Goal: Information Seeking & Learning: Compare options

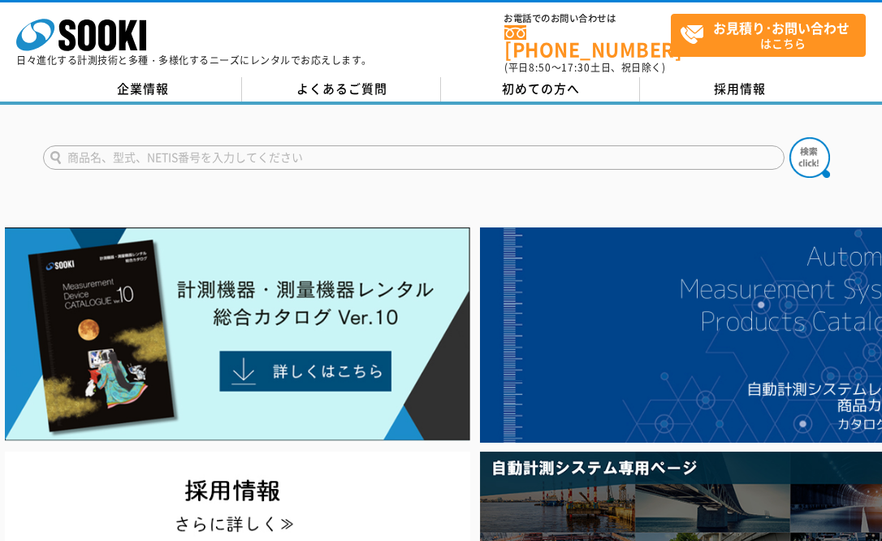
click at [212, 154] on input "text" at bounding box center [414, 157] width 742 height 24
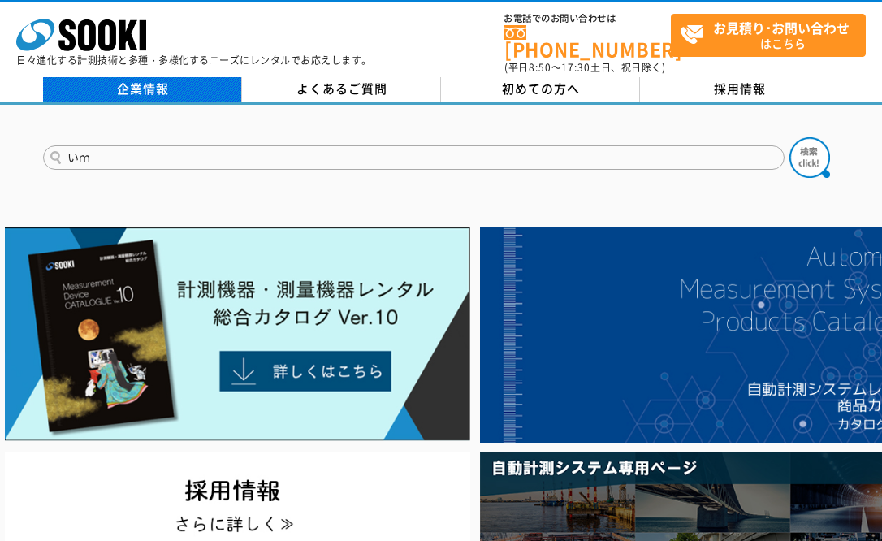
type input "い"
type input "imp"
click at [790, 137] on button at bounding box center [810, 157] width 41 height 41
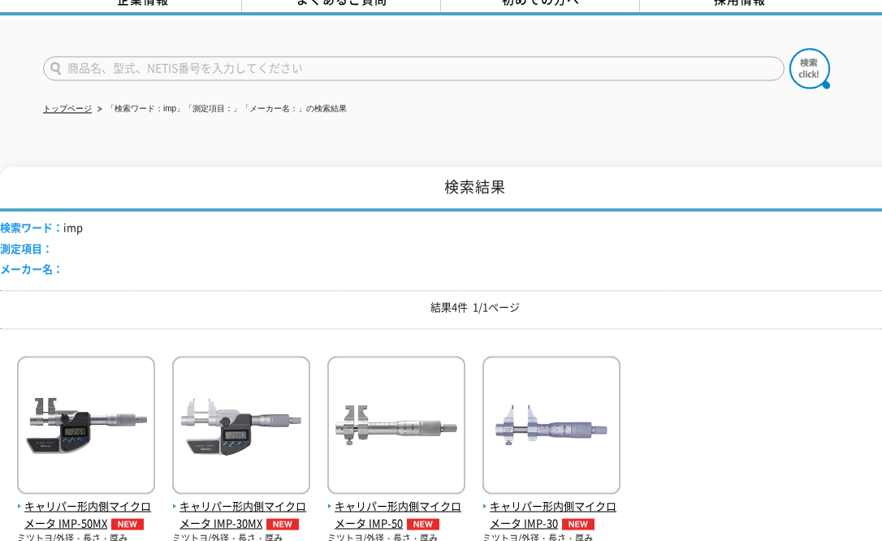
scroll to position [117, 0]
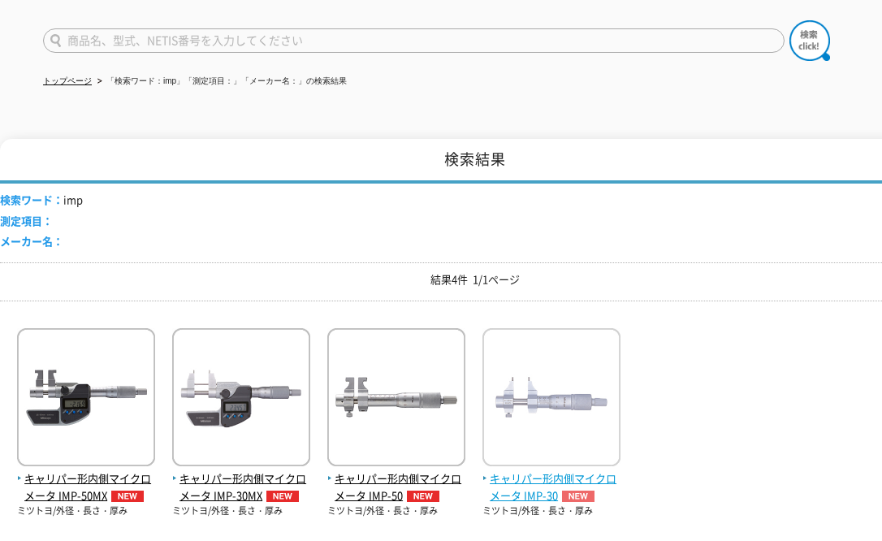
click at [540, 485] on span "キャリパー形内側マイクロメータ IMP-30" at bounding box center [552, 487] width 138 height 34
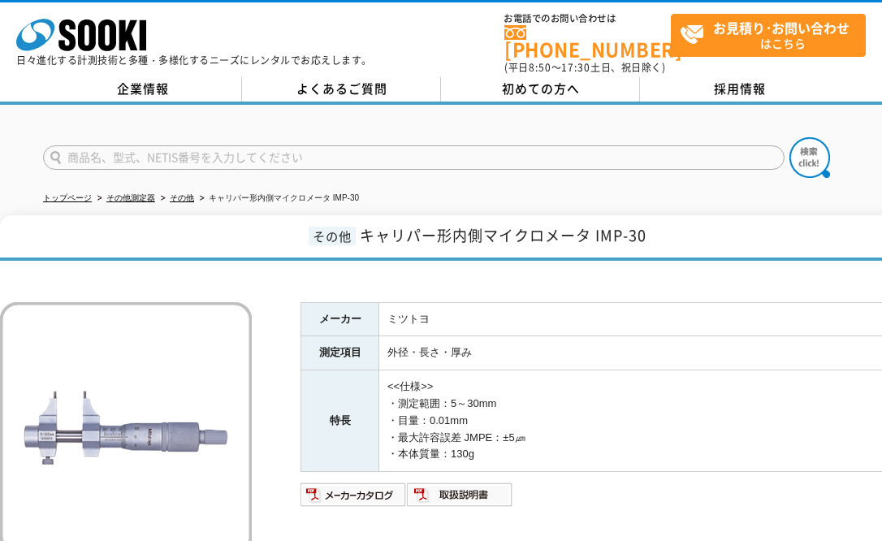
click at [254, 317] on p at bounding box center [128, 428] width 256 height 252
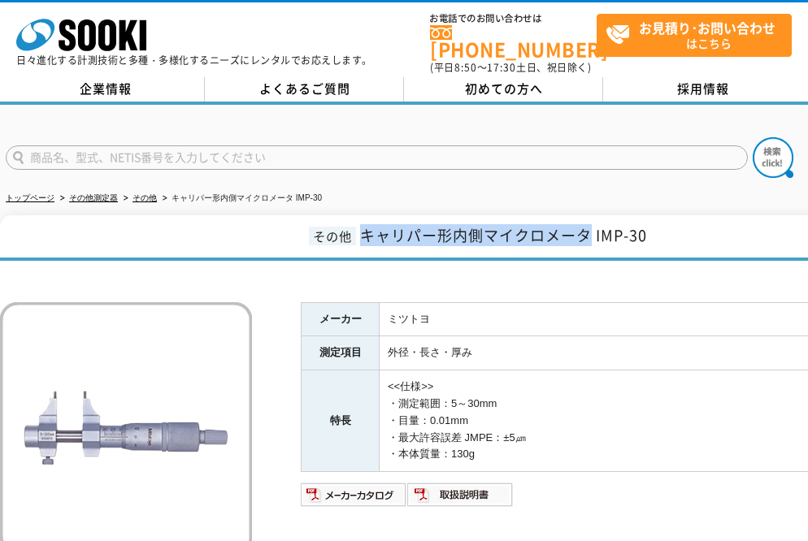
drag, startPoint x: 588, startPoint y: 227, endPoint x: 366, endPoint y: 236, distance: 222.1
click at [366, 236] on span "キャリパー形内側マイクロメータ IMP-30" at bounding box center [503, 235] width 287 height 22
copy span "キャリパー形内側マイクロメータ"
click at [417, 288] on div "メーカー ミツトヨ 測定項目 外径・長さ・厚み 特長 <<仕様>> ・測定範囲：5～30mm ・目量：0.01mm ・最大許容誤差 JMPE：±5㎛ ・本体質…" at bounding box center [475, 460] width 951 height 383
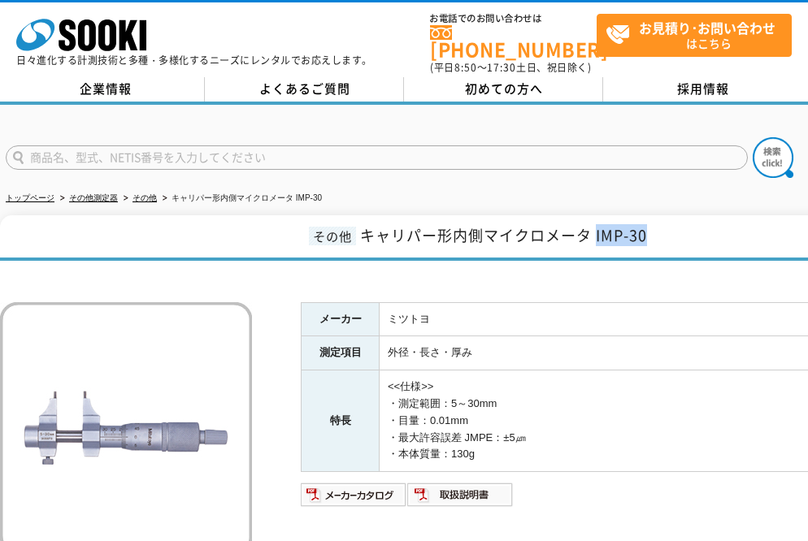
drag, startPoint x: 650, startPoint y: 229, endPoint x: 597, endPoint y: 238, distance: 53.6
click at [597, 238] on h1 "その他 キャリパー形内側マイクロメータ IMP-30" at bounding box center [475, 238] width 951 height 46
copy span "IMP-30"
click at [531, 252] on h1 "その他 キャリパー形内側マイクロメータ IMP-30" at bounding box center [475, 238] width 951 height 46
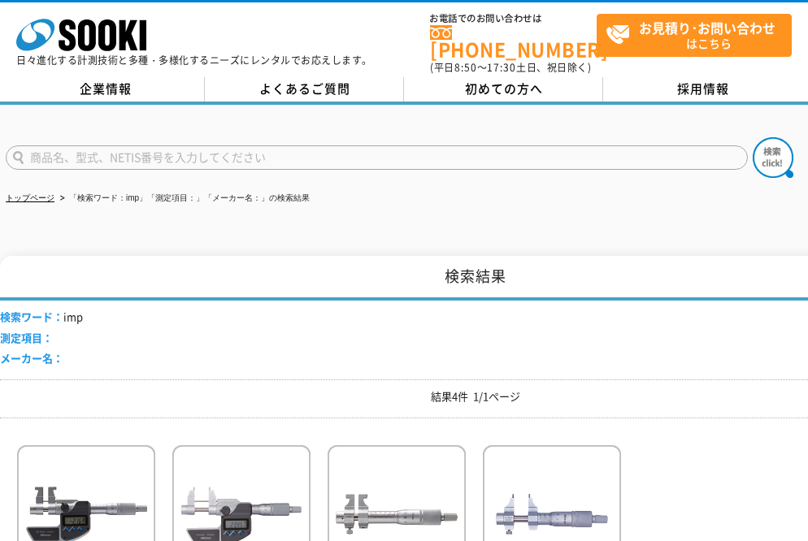
scroll to position [117, 0]
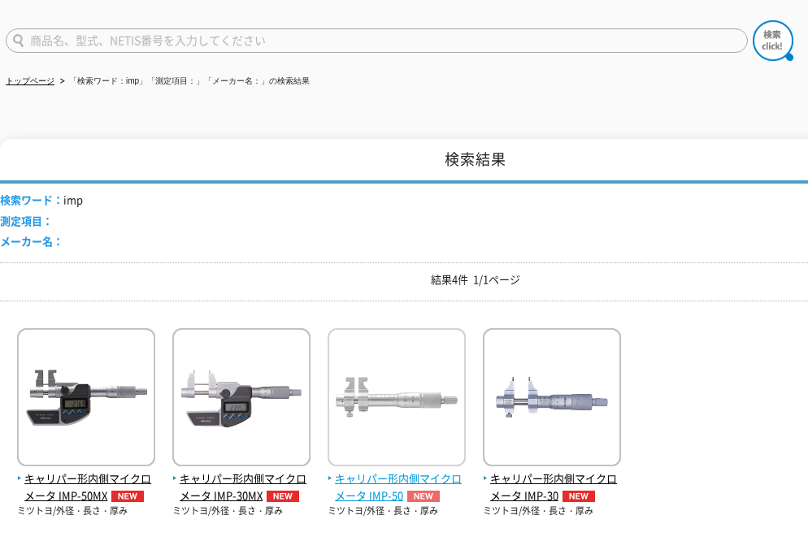
click at [396, 375] on img at bounding box center [396, 399] width 138 height 142
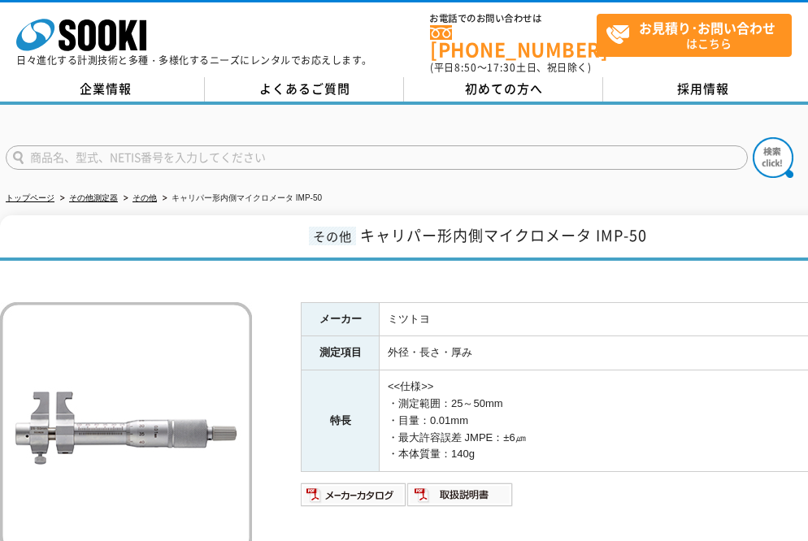
drag, startPoint x: 503, startPoint y: 241, endPoint x: 536, endPoint y: 230, distance: 35.0
click at [502, 240] on h1 "その他 キャリパー形内側マイクロメータ IMP-50" at bounding box center [475, 238] width 951 height 46
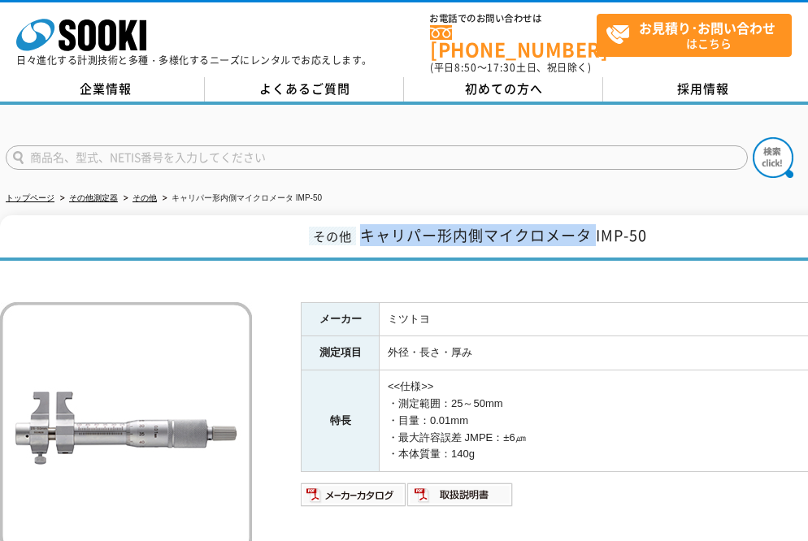
drag, startPoint x: 593, startPoint y: 231, endPoint x: 364, endPoint y: 226, distance: 229.2
click at [364, 226] on span "キャリパー形内側マイクロメータ IMP-50" at bounding box center [503, 235] width 287 height 22
copy span "キャリパー形内側マイクロメータ"
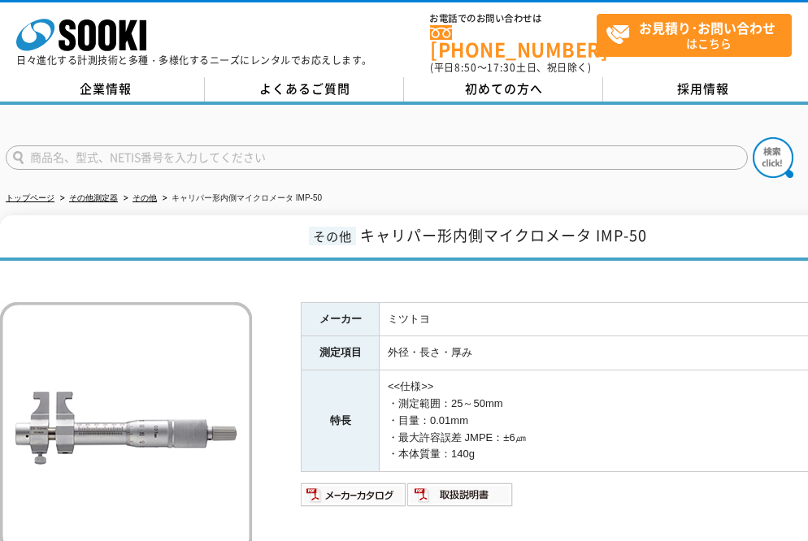
click at [448, 317] on td "ミツトヨ" at bounding box center [664, 319] width 571 height 34
drag, startPoint x: 652, startPoint y: 227, endPoint x: 597, endPoint y: 237, distance: 55.5
click at [597, 237] on h1 "その他 キャリパー形内側マイクロメータ IMP-50" at bounding box center [475, 238] width 951 height 46
copy span "IMP-50"
click at [295, 160] on input "text" at bounding box center [377, 157] width 742 height 24
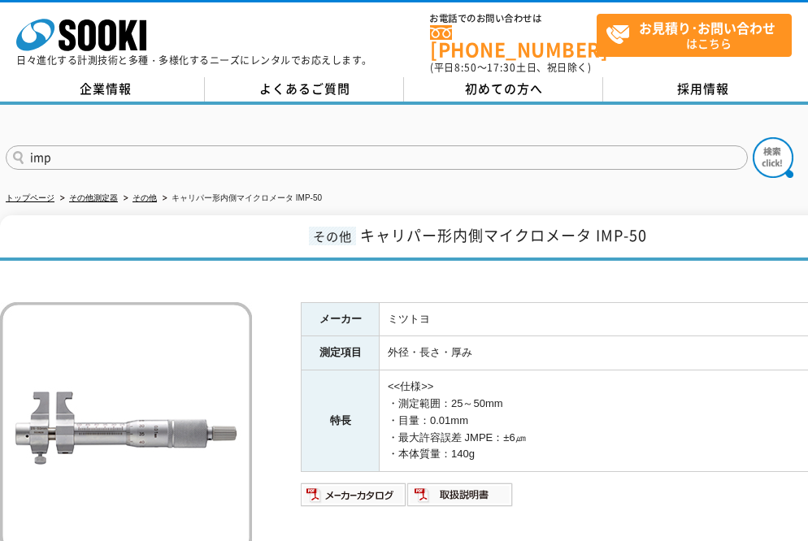
type input "imp"
click at [752, 137] on button at bounding box center [772, 157] width 41 height 41
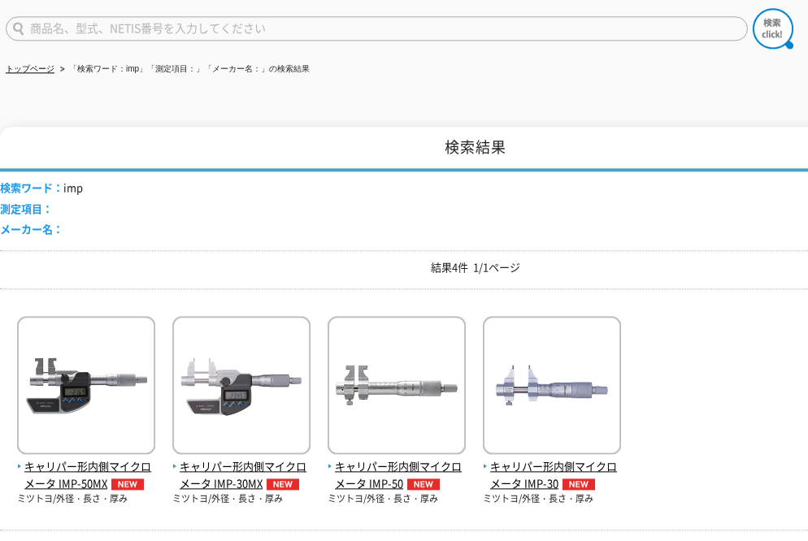
scroll to position [234, 0]
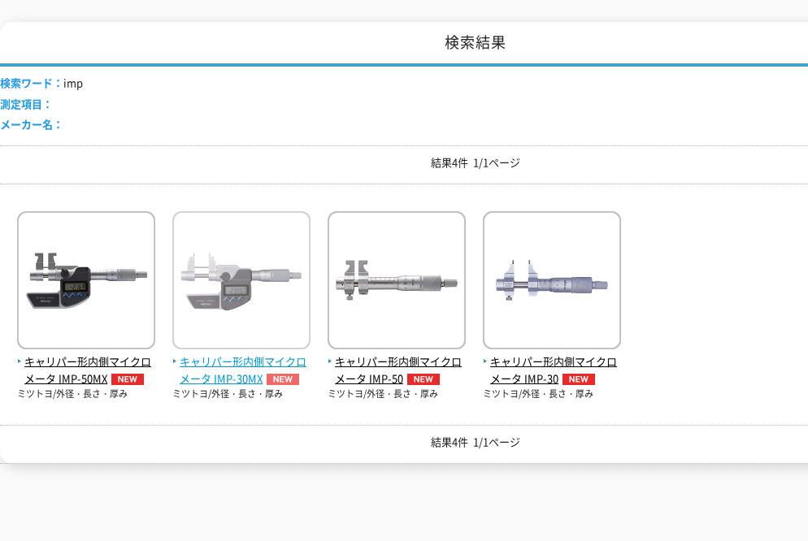
click at [221, 366] on span "キャリパー形内側マイクロメータ IMP-30MX" at bounding box center [241, 370] width 138 height 34
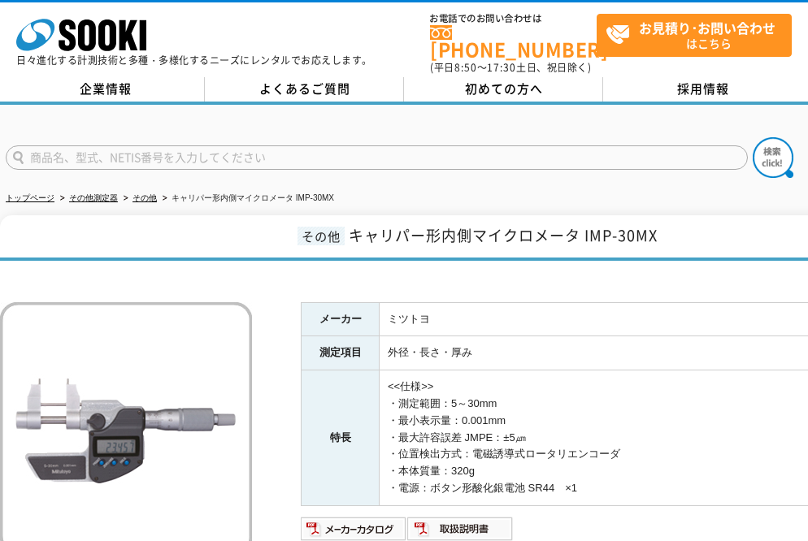
click at [418, 252] on h1 "その他 キャリパー形内側マイクロメータ IMP-30MX" at bounding box center [475, 238] width 951 height 46
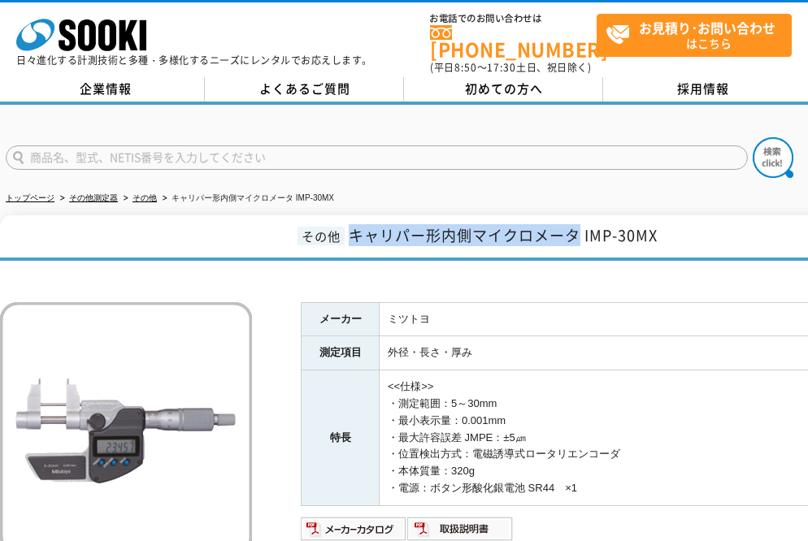
drag, startPoint x: 576, startPoint y: 223, endPoint x: 349, endPoint y: 228, distance: 226.8
click at [349, 228] on span "キャリパー形内側マイクロメータ IMP-30MX" at bounding box center [503, 235] width 309 height 22
copy span "キャリパー形内側マイクロメータ"
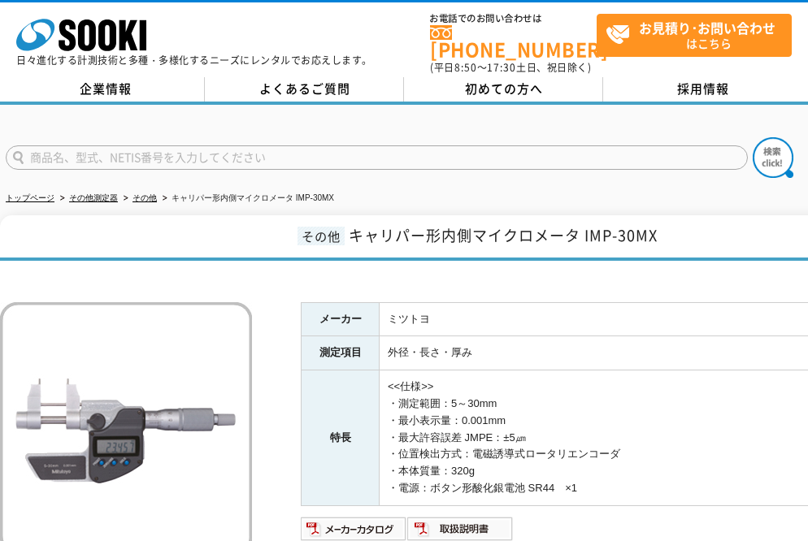
drag, startPoint x: 517, startPoint y: 244, endPoint x: 583, endPoint y: 233, distance: 66.7
click at [518, 244] on h1 "その他 キャリパー形内側マイクロメータ IMP-30MX" at bounding box center [475, 238] width 951 height 46
drag, startPoint x: 671, startPoint y: 231, endPoint x: 584, endPoint y: 236, distance: 87.1
click at [583, 237] on h1 "その他 キャリパー形内側マイクロメータ IMP-30MX" at bounding box center [475, 238] width 951 height 46
copy span "IMP-30MX"
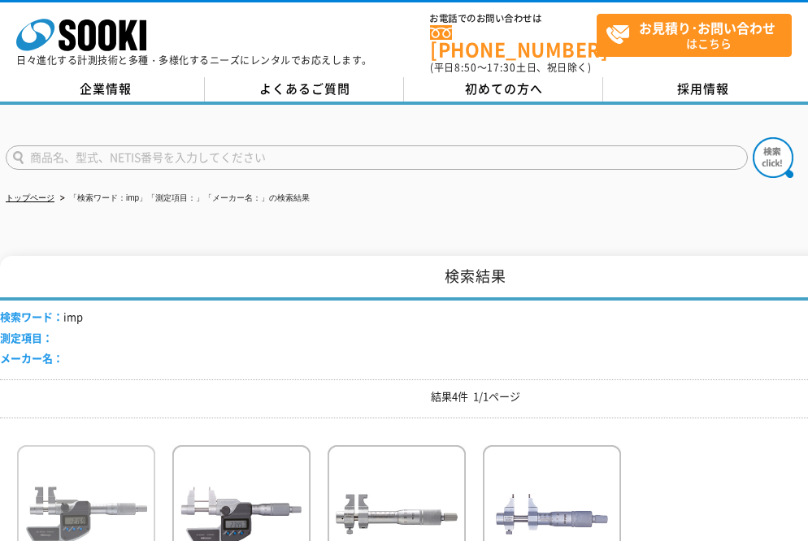
scroll to position [234, 0]
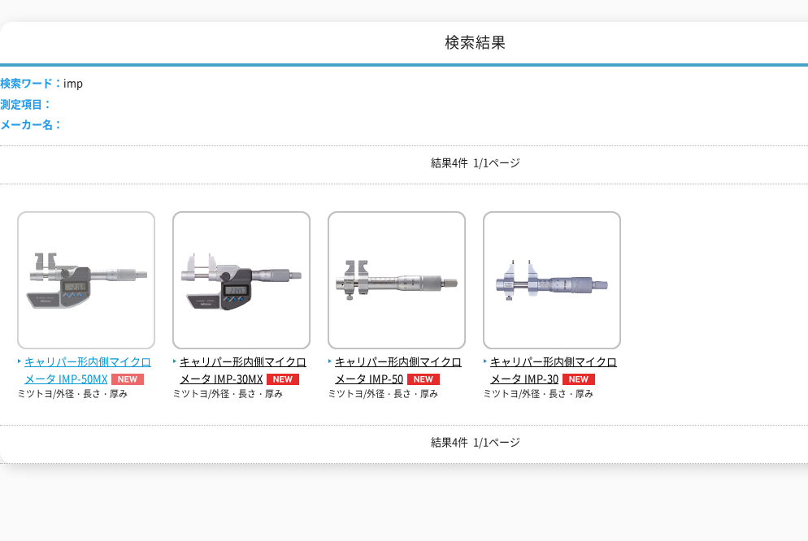
click at [86, 364] on span "キャリパー形内側マイクロメータ IMP-50MX" at bounding box center [86, 370] width 138 height 34
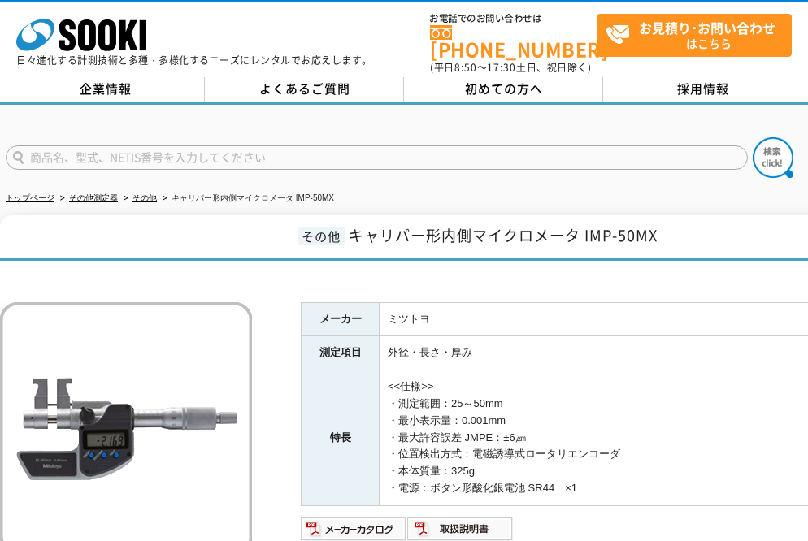
click at [510, 228] on span "キャリパー形内側マイクロメータ IMP-50MX" at bounding box center [503, 235] width 309 height 22
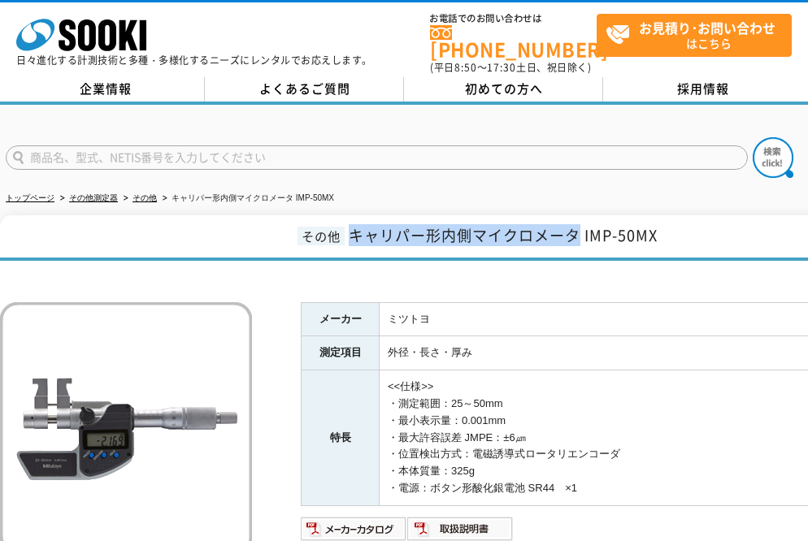
drag, startPoint x: 579, startPoint y: 230, endPoint x: 354, endPoint y: 217, distance: 224.7
click at [354, 217] on h1 "その他 キャリパー形内側マイクロメータ IMP-50MX" at bounding box center [475, 238] width 951 height 46
copy span "キャリパー形内側マイクロメータ"
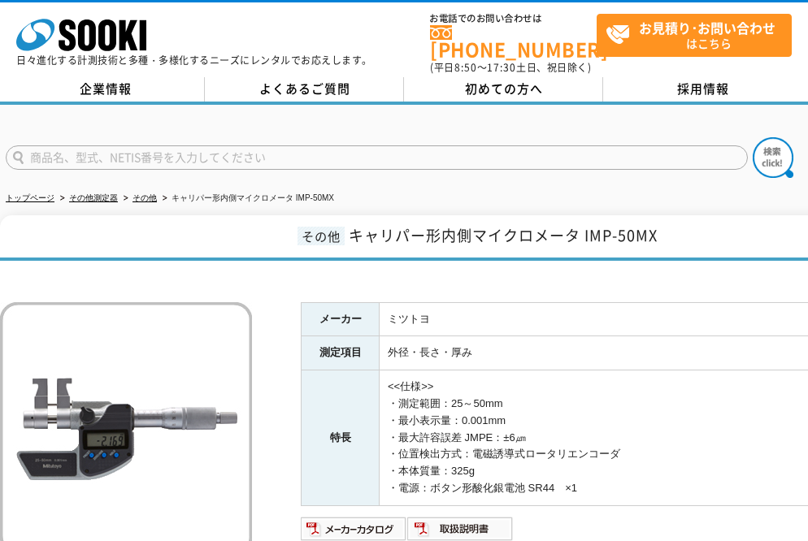
click at [481, 303] on td "ミツトヨ" at bounding box center [664, 319] width 571 height 34
drag, startPoint x: 666, startPoint y: 232, endPoint x: 583, endPoint y: 232, distance: 82.1
click at [583, 232] on h1 "その他 キャリパー形内側マイクロメータ IMP-50MX" at bounding box center [475, 238] width 951 height 46
copy span "IMP-50MX"
click at [407, 311] on td "ミツトヨ" at bounding box center [664, 319] width 571 height 34
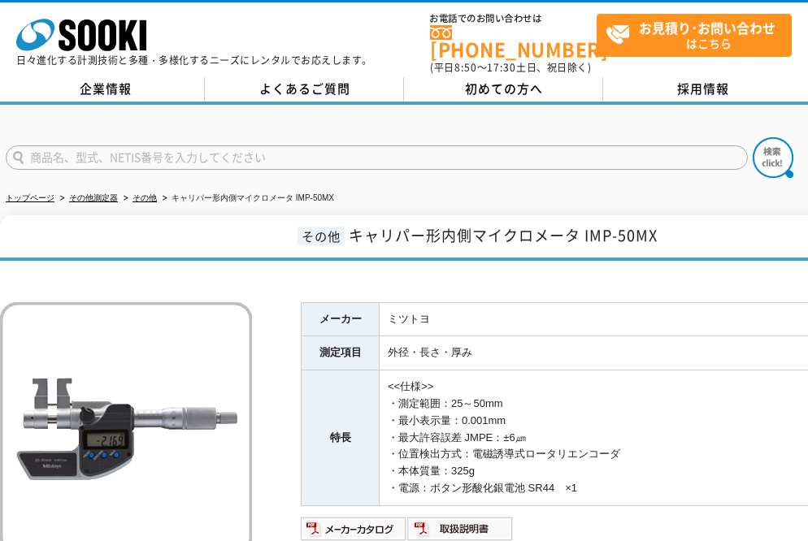
click at [182, 158] on input "text" at bounding box center [377, 157] width 742 height 24
type input "omc"
click at [752, 137] on button at bounding box center [772, 157] width 41 height 41
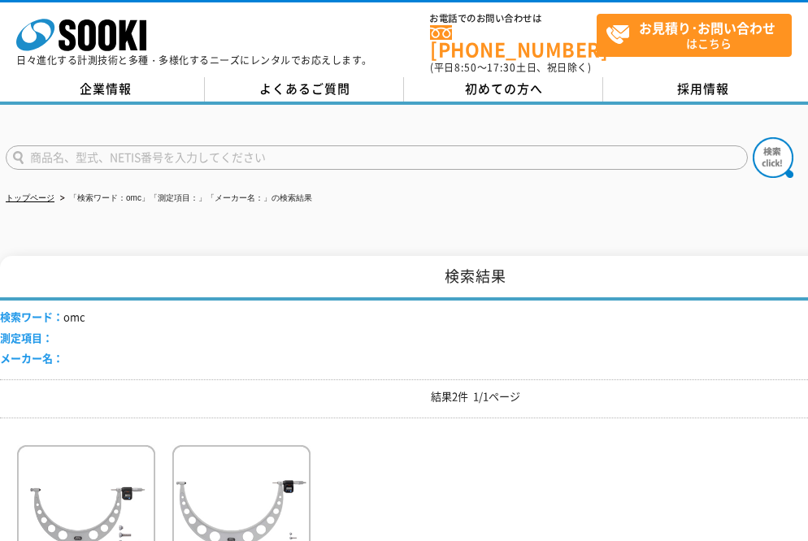
scroll to position [234, 0]
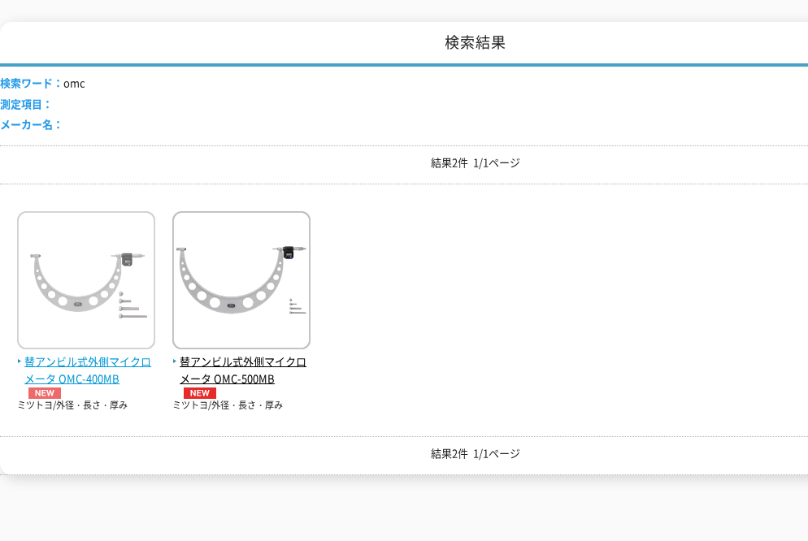
click at [114, 367] on span "替アンビル式外側マイクロメータ OMC-400MB" at bounding box center [86, 376] width 138 height 46
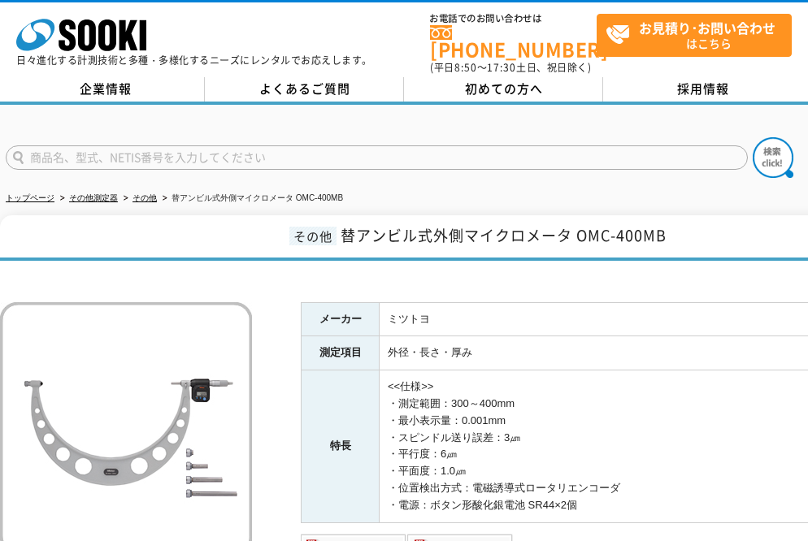
click at [517, 261] on div "その他 替アンビル式外側マイクロメータ OMC-400MB メーカー ミツトヨ 測定項目 外径・長さ・厚み 特長 <<仕様>> ・測定範囲：300～400mm…" at bounding box center [475, 433] width 951 height 436
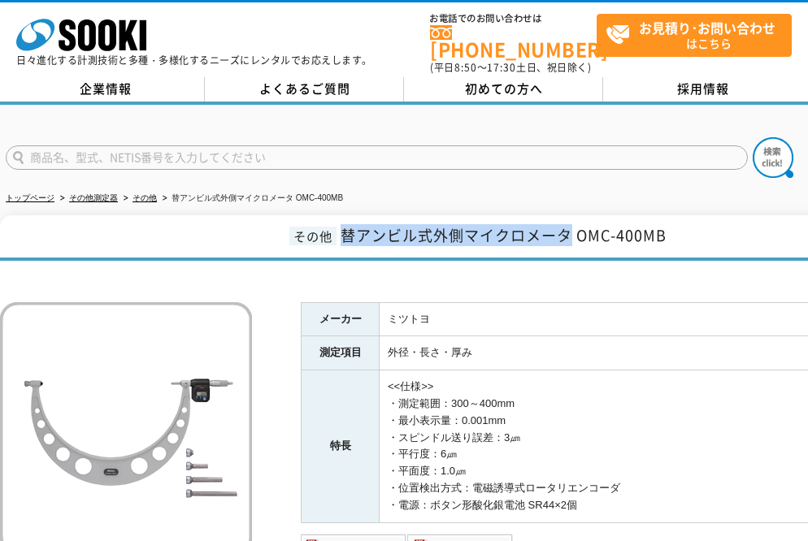
drag, startPoint x: 566, startPoint y: 223, endPoint x: 346, endPoint y: 224, distance: 219.4
click at [346, 224] on span "替アンビル式外側マイクロメータ OMC-400MB" at bounding box center [503, 235] width 326 height 22
copy span "替アンビル式外側マイクロメータ"
click at [461, 195] on ul "トップページ その他測定器 その他 替アンビル式外側マイクロメータ OMC-400MB" at bounding box center [404, 198] width 796 height 33
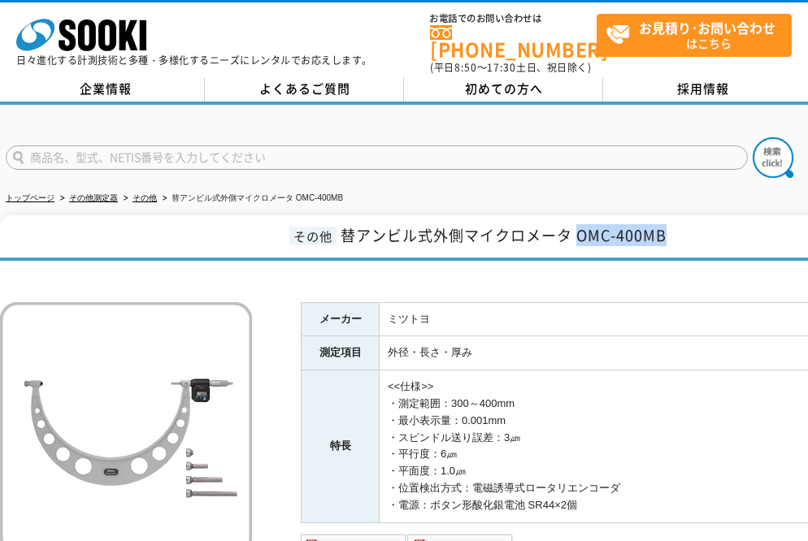
drag, startPoint x: 672, startPoint y: 225, endPoint x: 578, endPoint y: 230, distance: 94.4
click at [578, 230] on h1 "その他 替アンビル式外側マイクロメータ OMC-400MB" at bounding box center [475, 238] width 951 height 46
copy span "OMC-400MB"
click at [222, 145] on input "text" at bounding box center [377, 157] width 742 height 24
type input "imp"
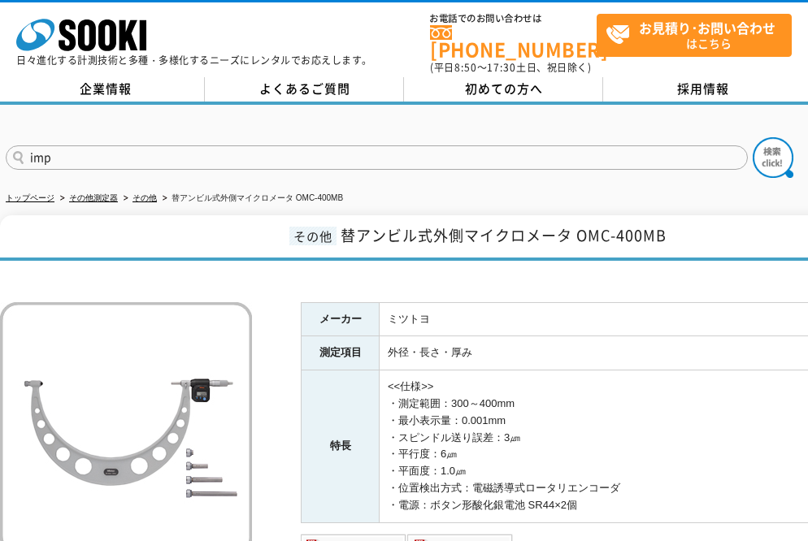
click at [752, 137] on button at bounding box center [772, 157] width 41 height 41
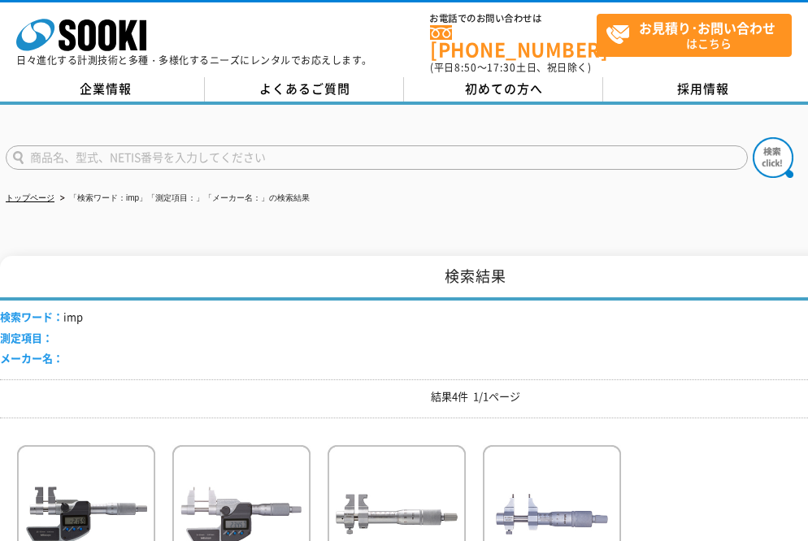
scroll to position [234, 0]
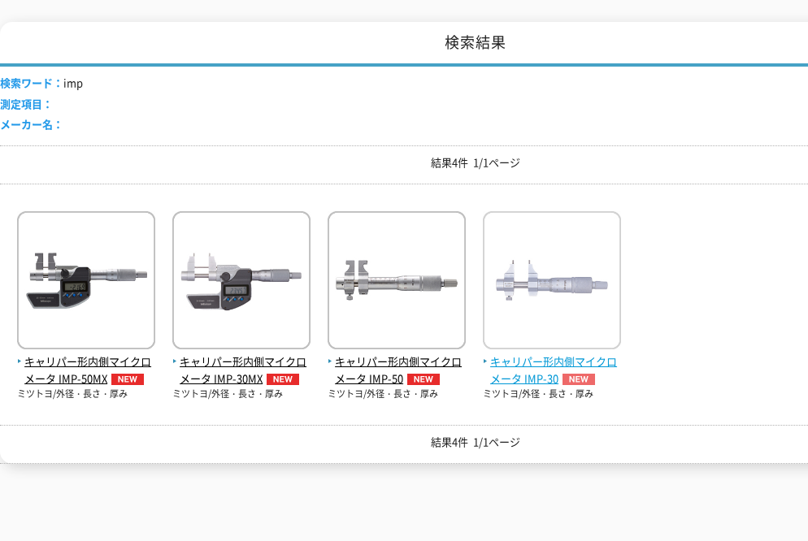
click at [528, 360] on span "キャリパー形内側マイクロメータ IMP-30" at bounding box center [552, 370] width 138 height 34
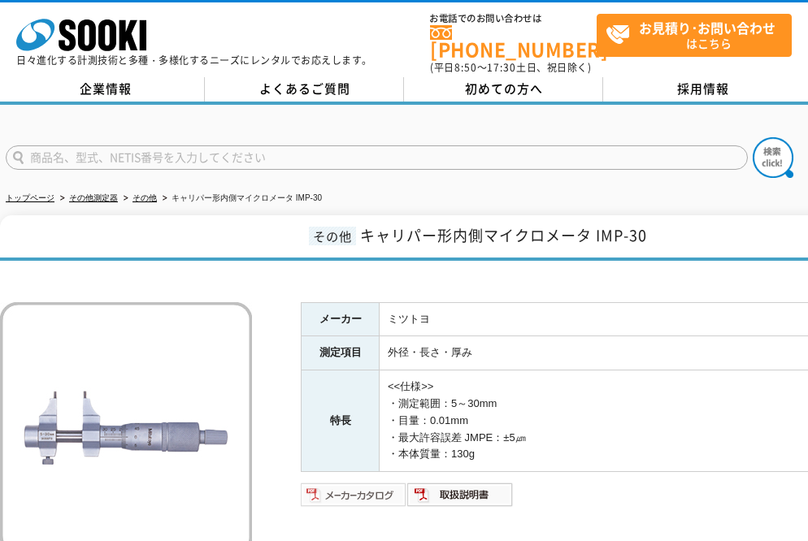
click at [369, 492] on img at bounding box center [354, 495] width 106 height 26
drag, startPoint x: 596, startPoint y: 231, endPoint x: 653, endPoint y: 226, distance: 56.3
click at [653, 226] on h1 "その他 キャリパー形内側マイクロメータ IMP-30" at bounding box center [475, 238] width 951 height 46
copy span "IMP-30"
click at [696, 232] on h1 "その他 キャリパー形内側マイクロメータ IMP-30" at bounding box center [475, 238] width 951 height 46
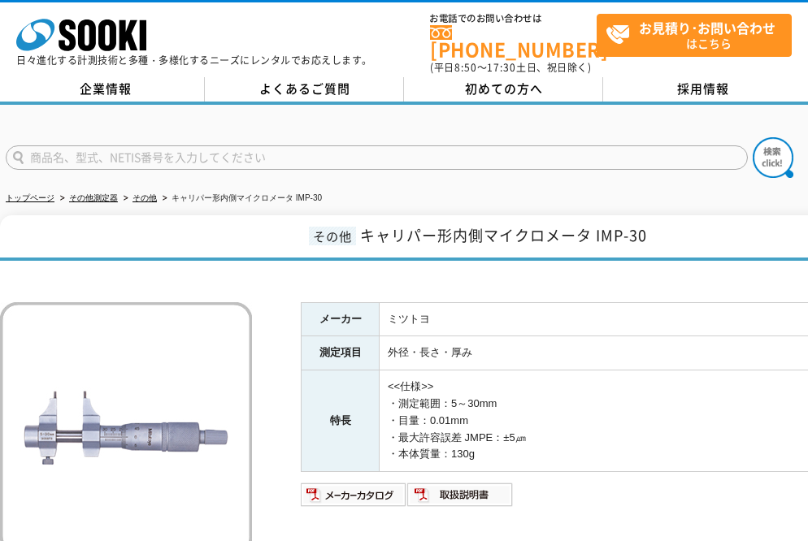
click at [670, 316] on td "ミツトヨ" at bounding box center [664, 319] width 571 height 34
click at [452, 493] on img at bounding box center [460, 495] width 106 height 26
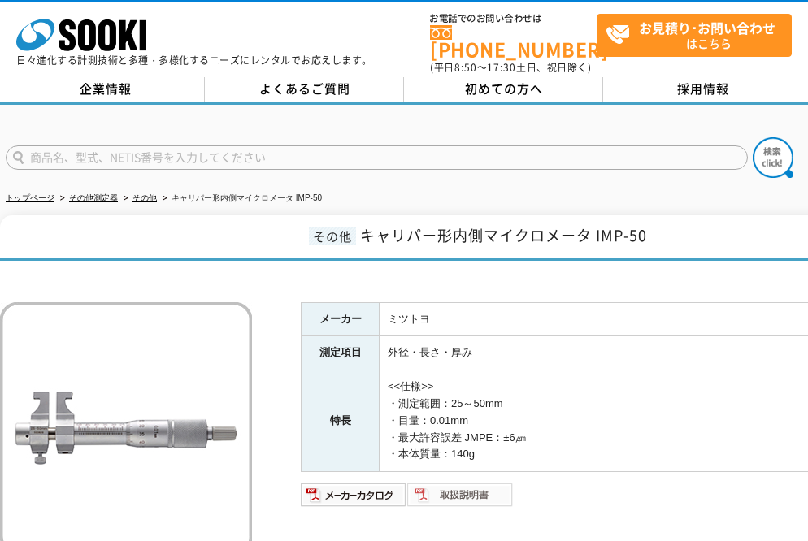
click at [455, 497] on img at bounding box center [460, 495] width 106 height 26
click at [281, 154] on input "text" at bounding box center [377, 157] width 742 height 24
type input "い"
type input "imp"
click at [775, 145] on img at bounding box center [772, 157] width 41 height 41
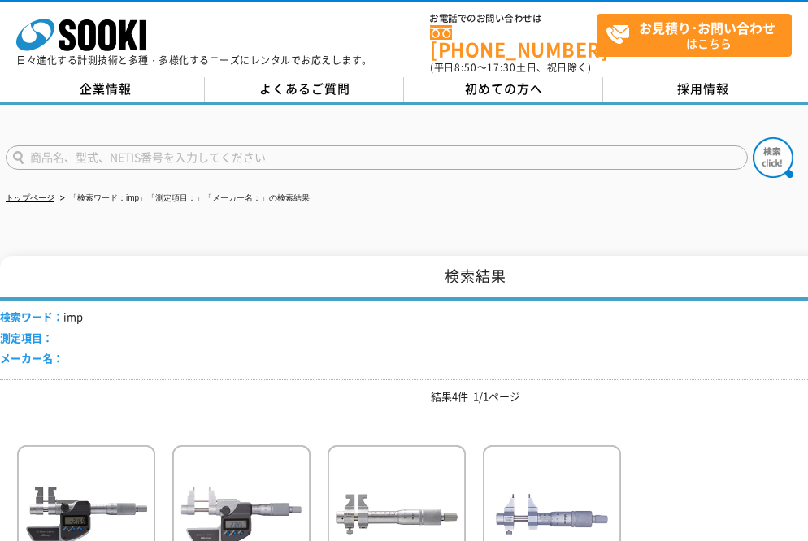
click at [404, 351] on div "検索ワード： imp 測定項目： メーカー名：" at bounding box center [475, 340] width 951 height 79
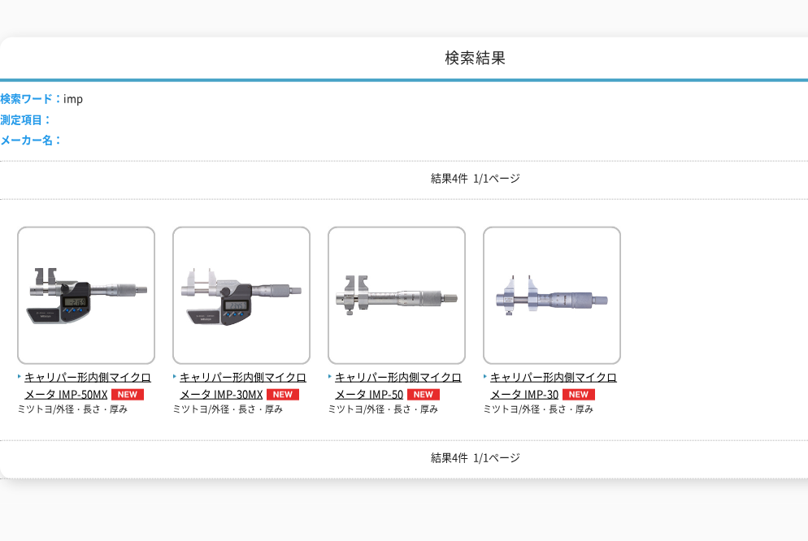
scroll to position [234, 0]
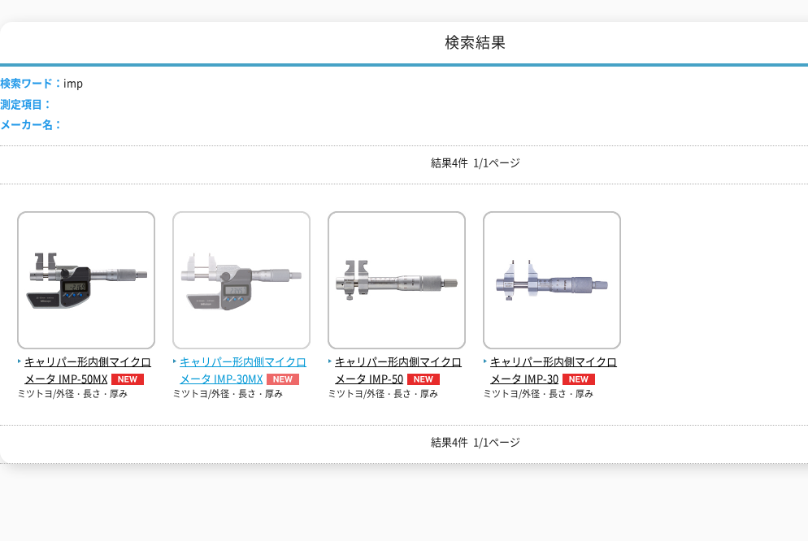
click at [235, 359] on span "キャリパー形内側マイクロメータ IMP-30MX" at bounding box center [241, 370] width 138 height 34
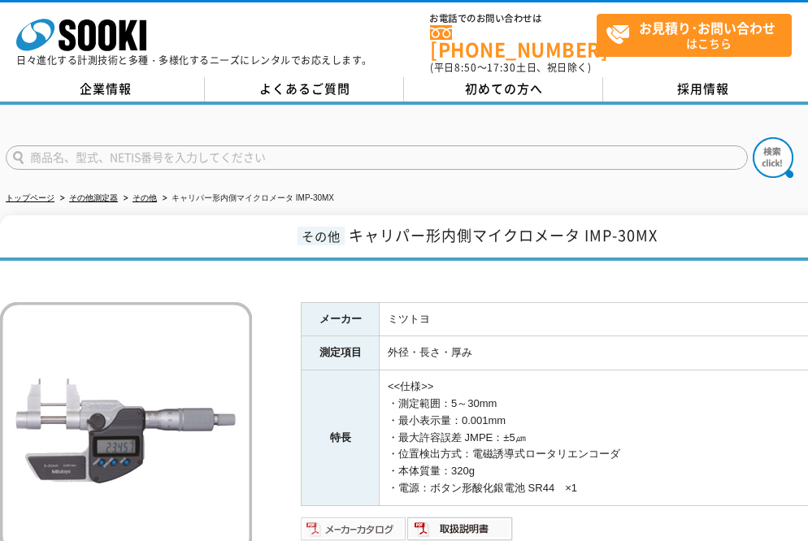
click at [356, 521] on img at bounding box center [354, 529] width 106 height 26
click at [489, 518] on img at bounding box center [460, 529] width 106 height 26
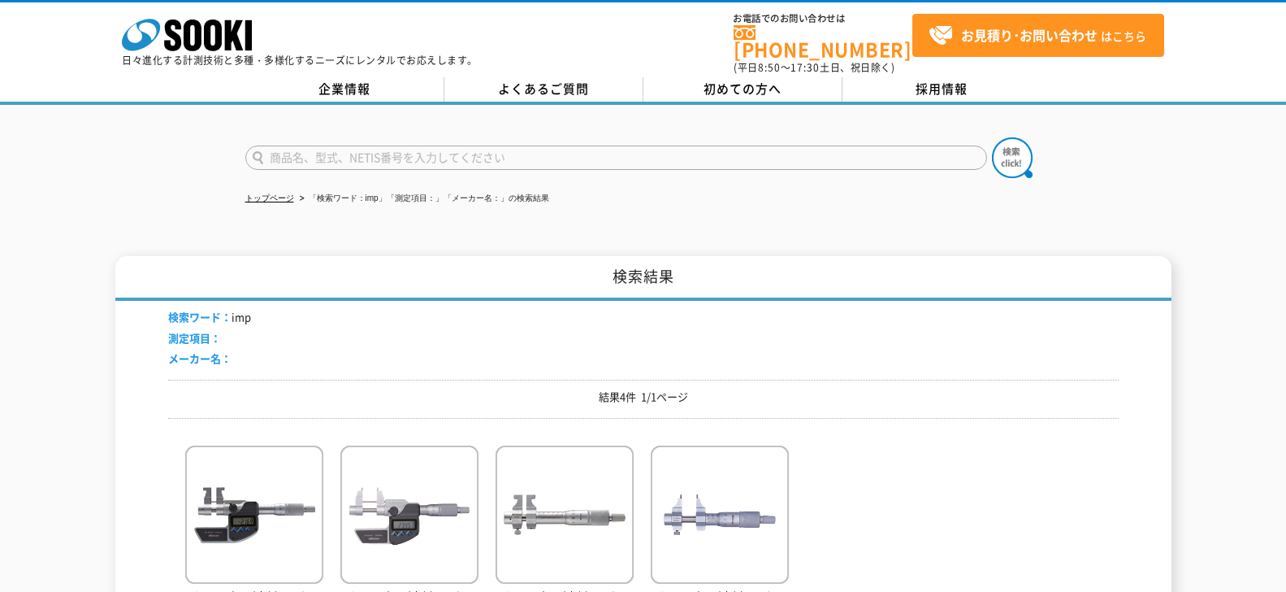
scroll to position [234, 0]
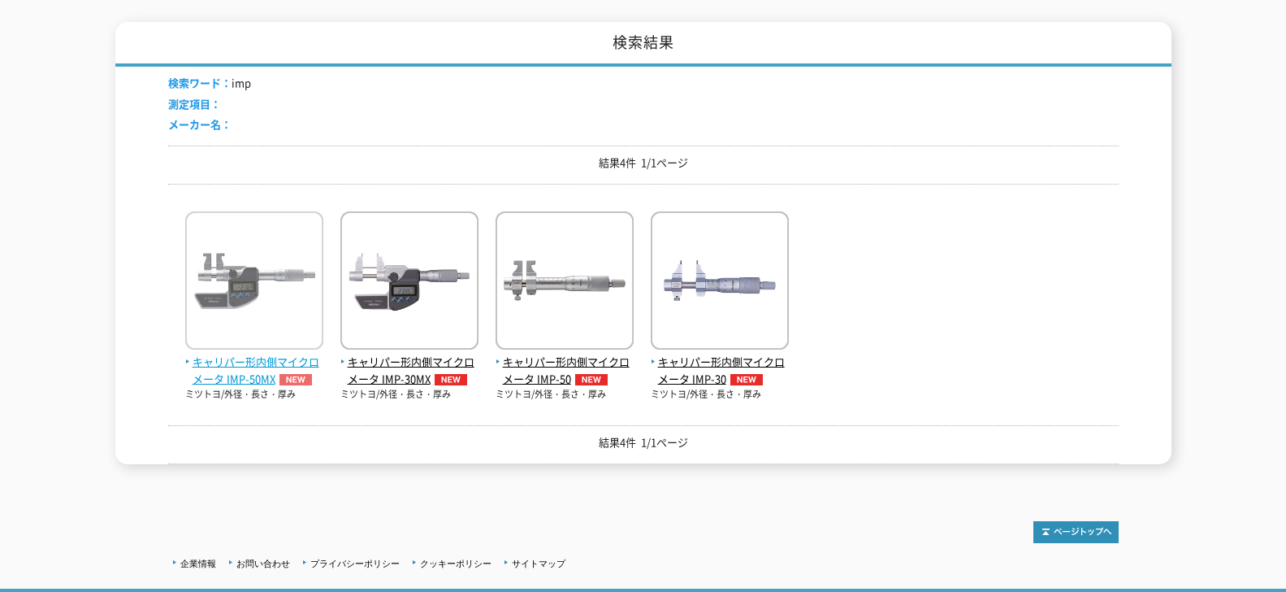
click at [237, 358] on span "キャリパー形内側マイクロメータ IMP-50MX" at bounding box center [254, 370] width 138 height 34
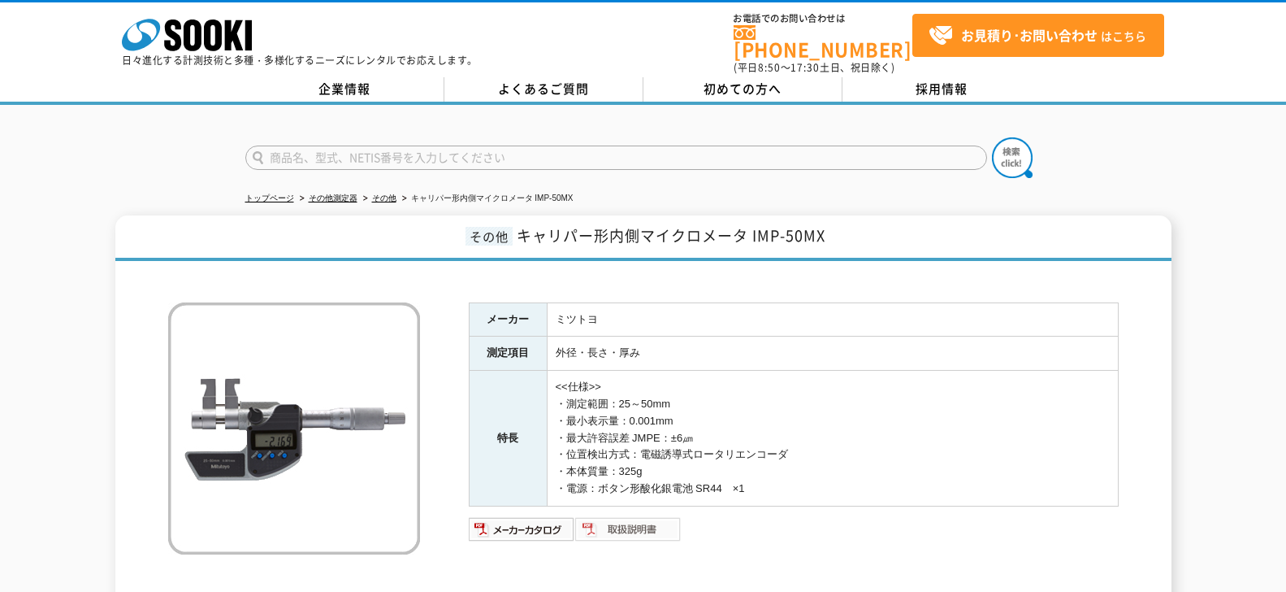
click at [648, 522] on img at bounding box center [628, 529] width 106 height 26
